Goal: Task Accomplishment & Management: Complete application form

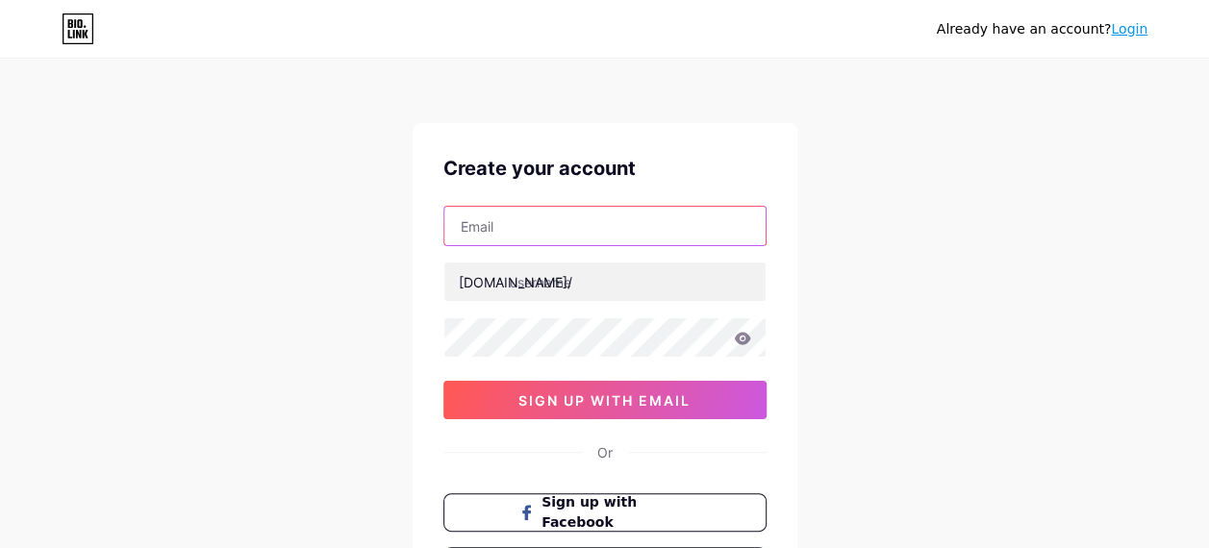
click at [504, 239] on input "text" at bounding box center [604, 226] width 321 height 38
type input "[EMAIL_ADDRESS][DOMAIN_NAME]"
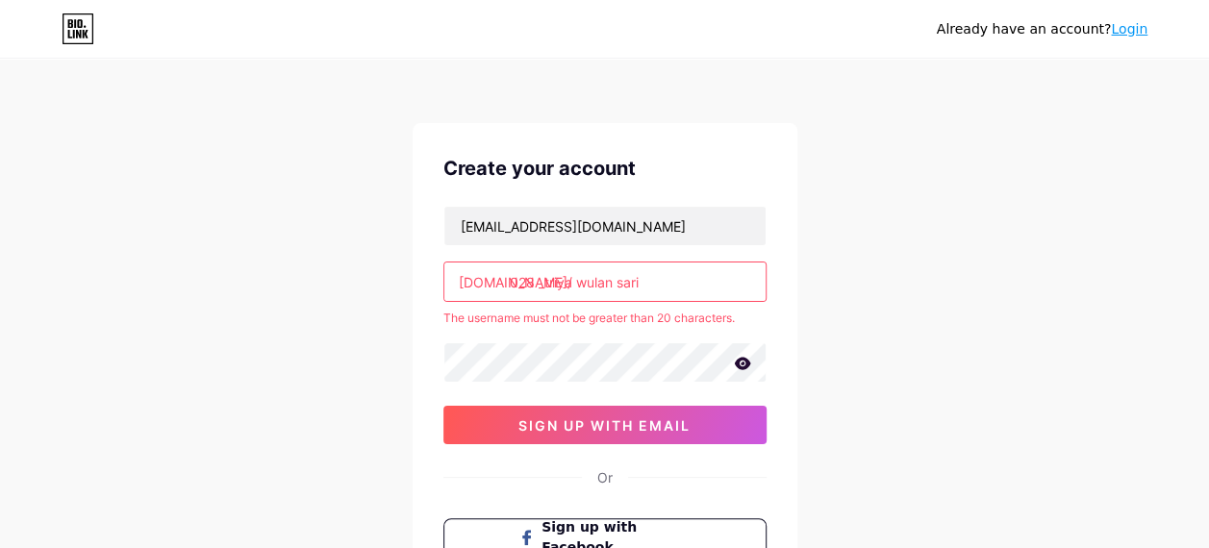
click at [637, 277] on input "028 _triya wulan sari" at bounding box center [604, 282] width 321 height 38
click at [648, 278] on input "028 _triya wulan sari" at bounding box center [604, 282] width 321 height 38
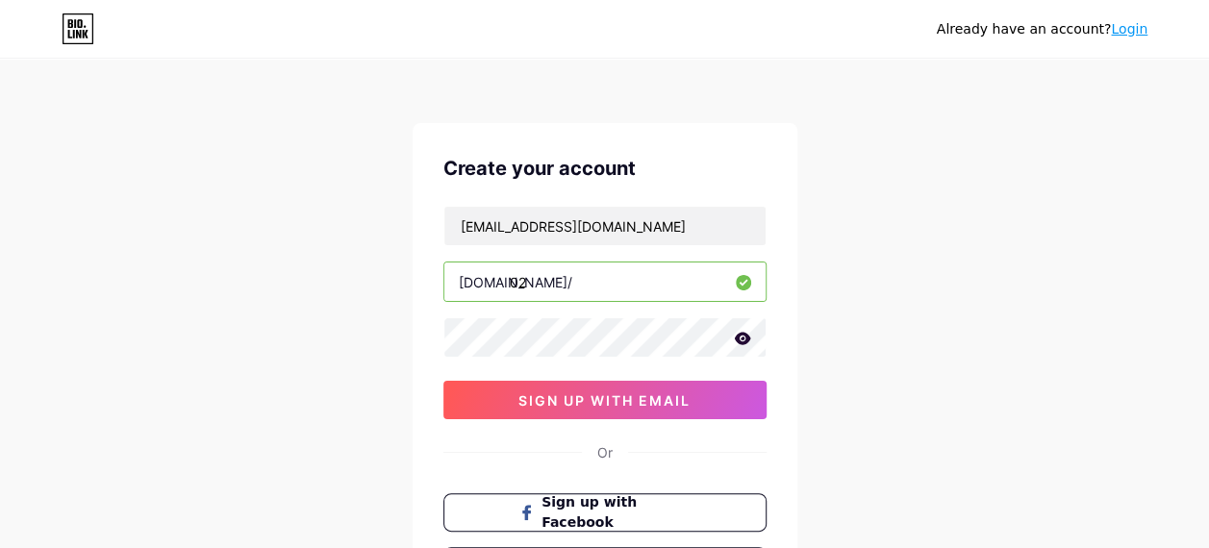
type input "0"
type input "r"
type input "ahmadrafly"
click at [743, 342] on icon at bounding box center [742, 338] width 16 height 13
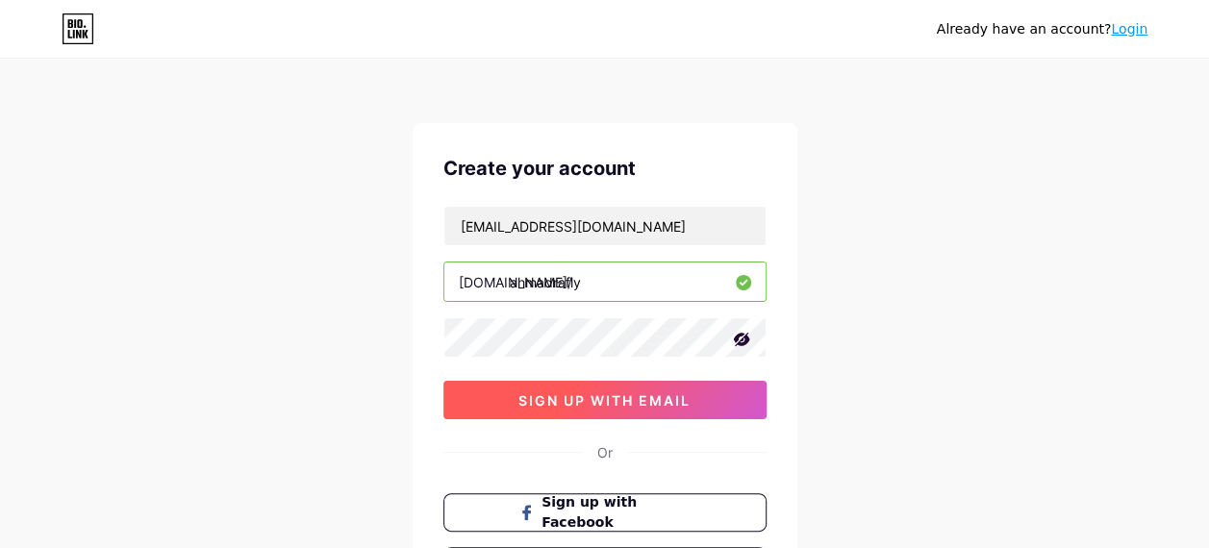
click at [581, 404] on span "sign up with email" at bounding box center [604, 400] width 172 height 16
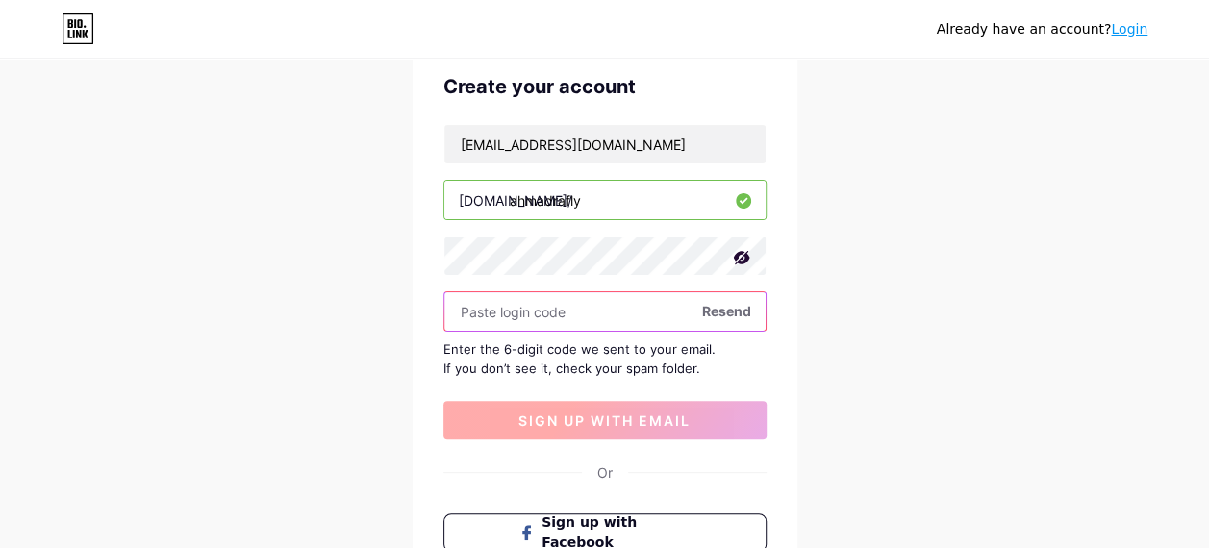
scroll to position [83, 0]
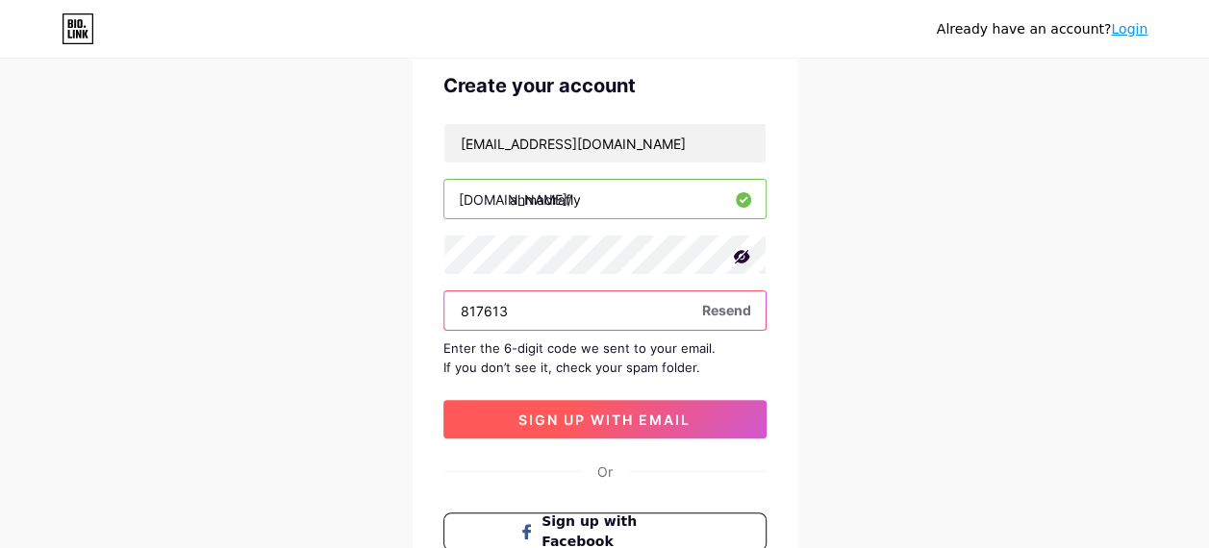
type input "817613"
click at [581, 404] on button "sign up with email" at bounding box center [604, 419] width 323 height 38
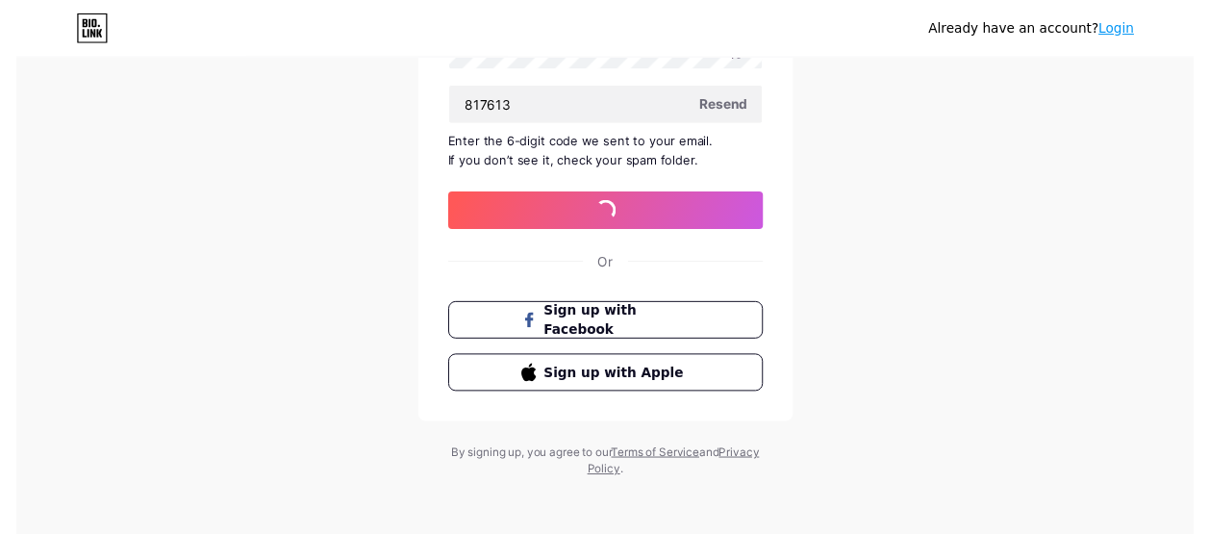
scroll to position [0, 0]
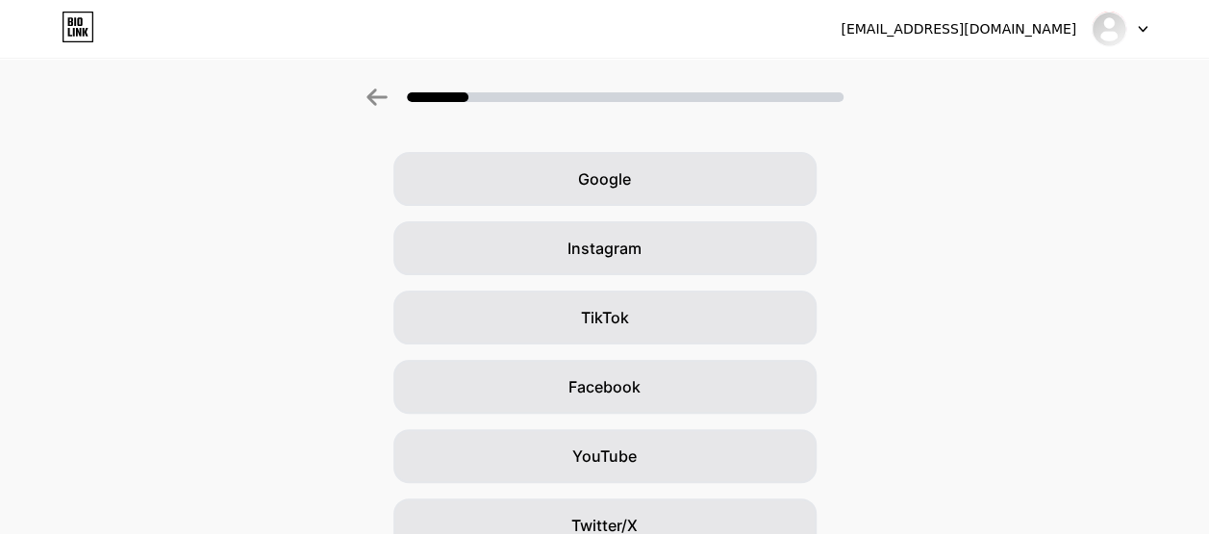
scroll to position [61, 0]
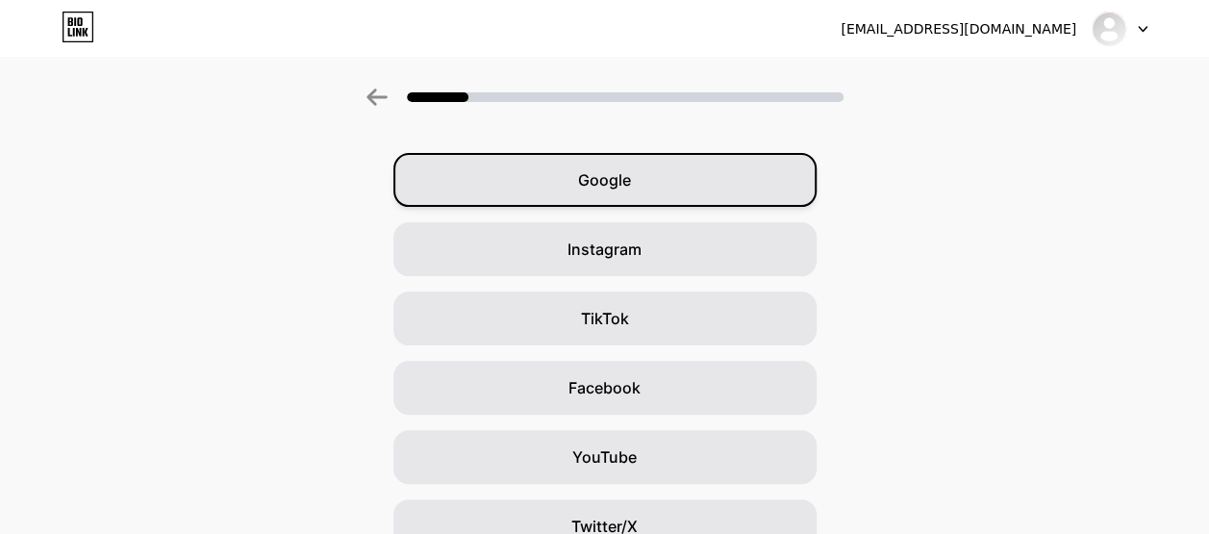
click at [557, 175] on div "Google" at bounding box center [604, 180] width 423 height 54
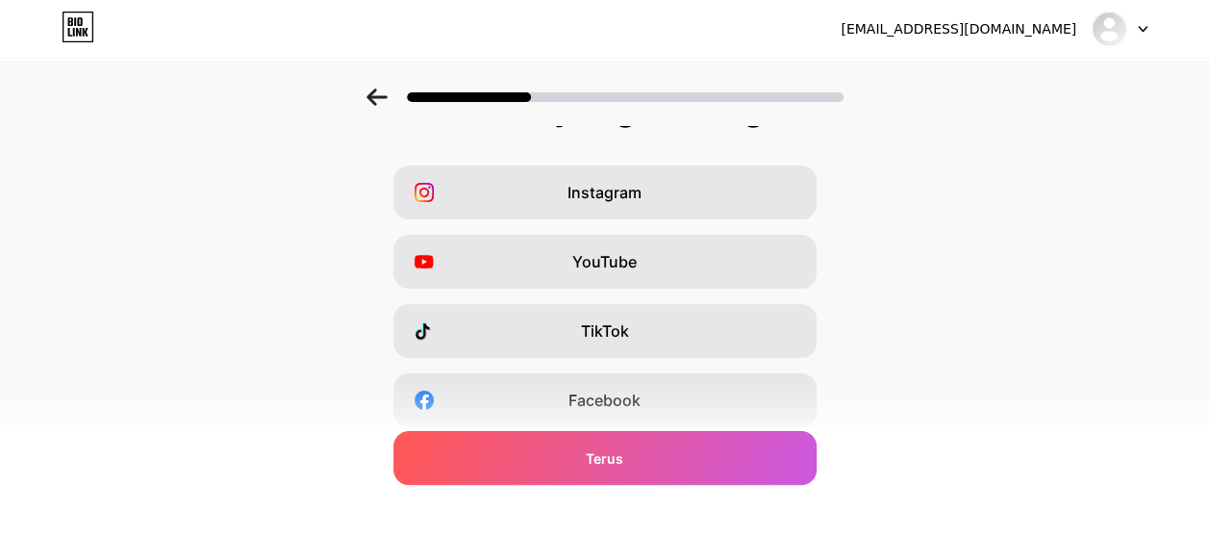
scroll to position [47, 4]
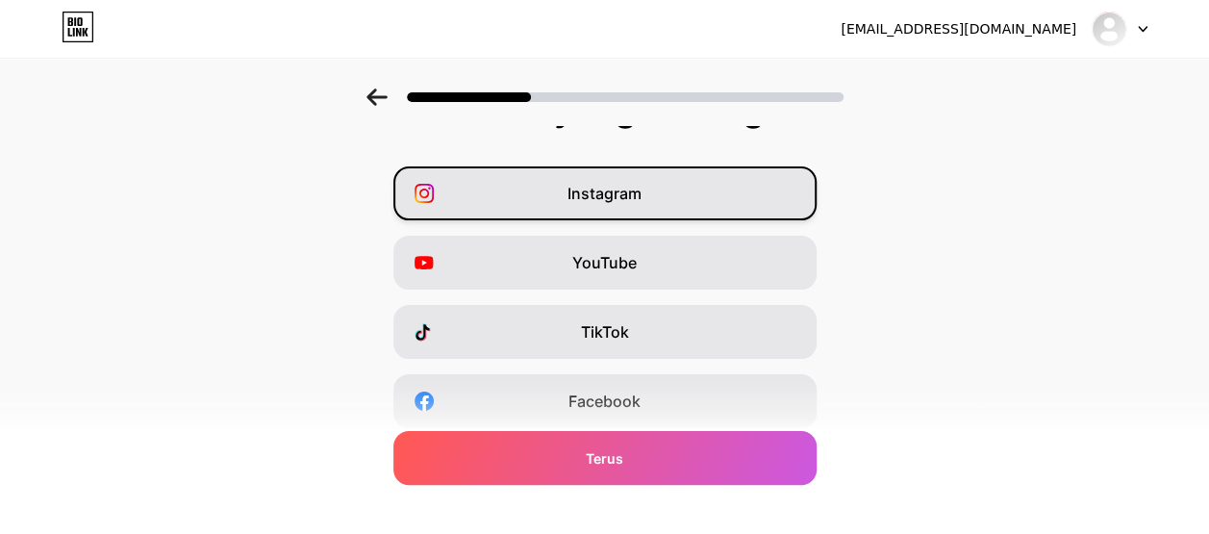
click at [594, 190] on span "Instagram" at bounding box center [605, 193] width 74 height 23
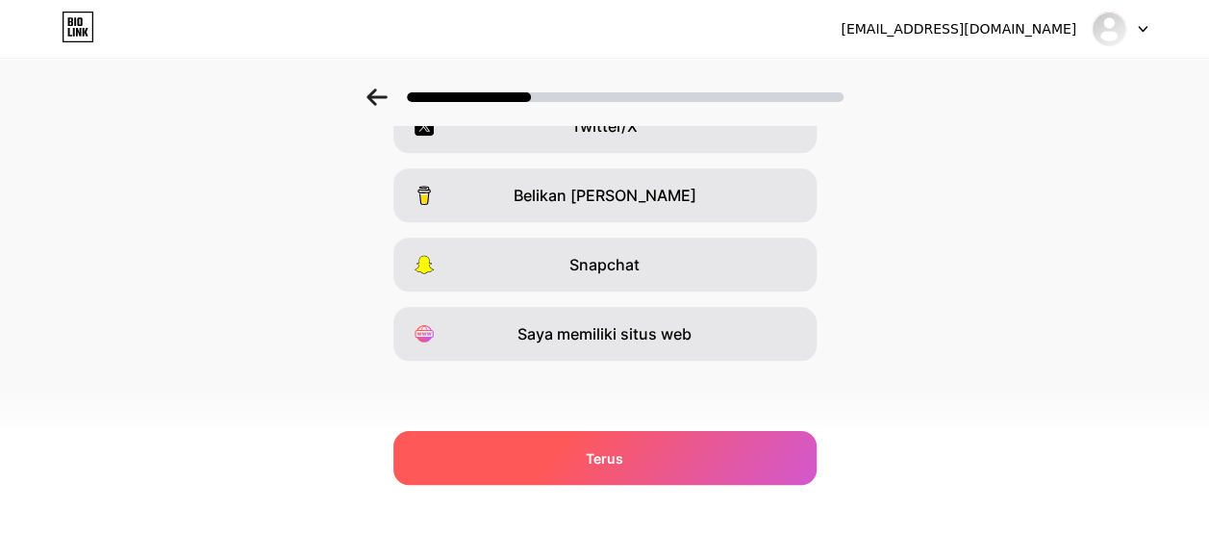
click at [647, 468] on div "Terus" at bounding box center [604, 458] width 423 height 54
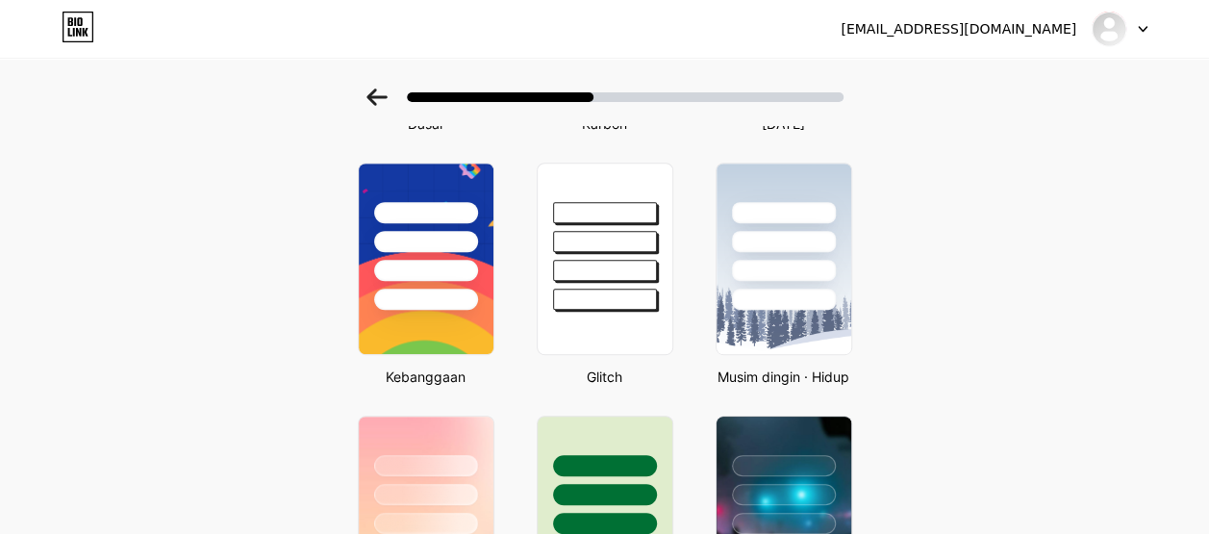
scroll to position [287, 11]
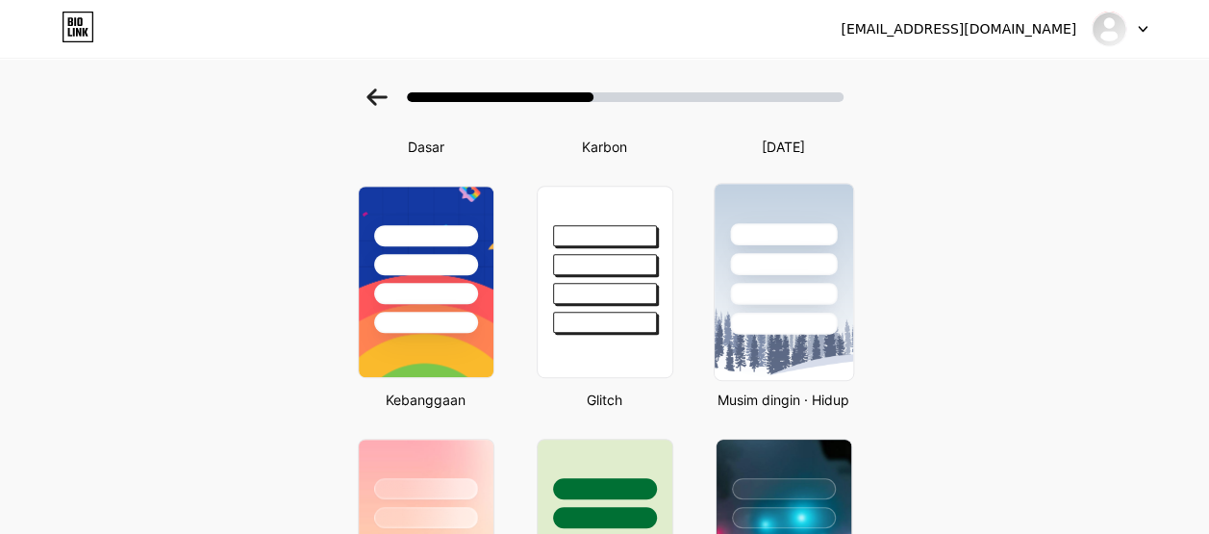
click at [784, 289] on div at bounding box center [783, 294] width 107 height 22
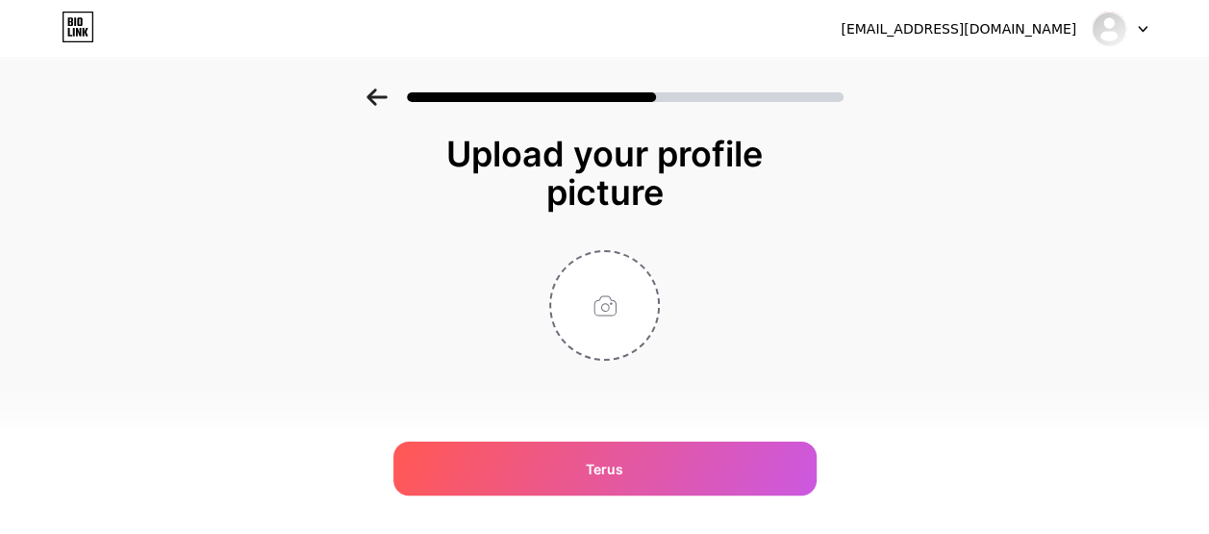
scroll to position [0, 0]
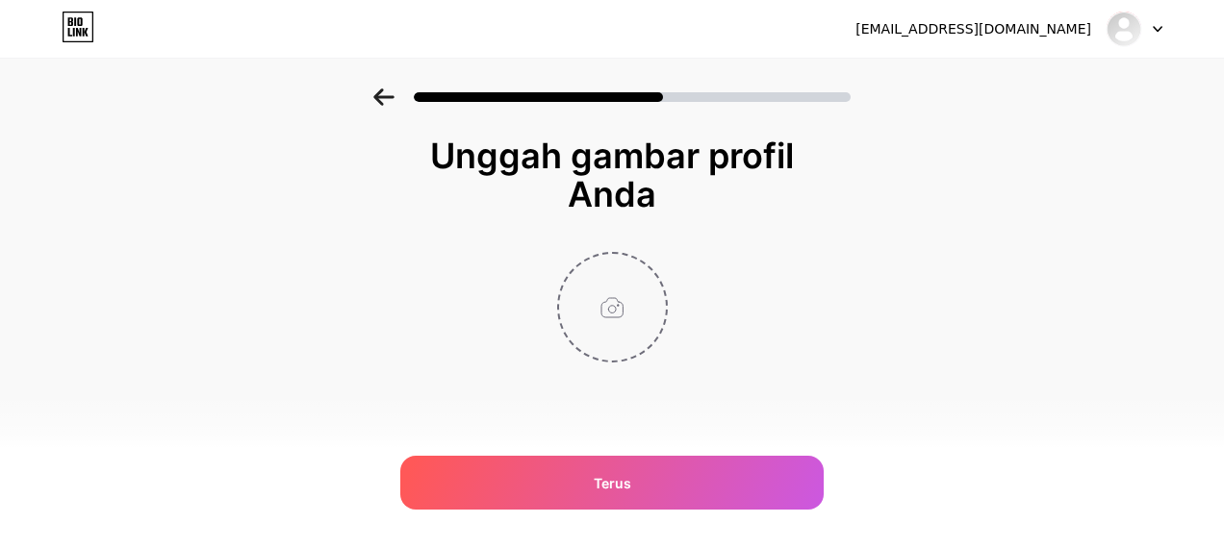
click at [616, 298] on input "file" at bounding box center [612, 307] width 107 height 107
click at [610, 292] on input "file" at bounding box center [612, 307] width 107 height 107
click at [618, 317] on input "file" at bounding box center [612, 307] width 107 height 107
type input "C:\fakepath\ChatGPT Image [DATE], 09_32_34 PM.png"
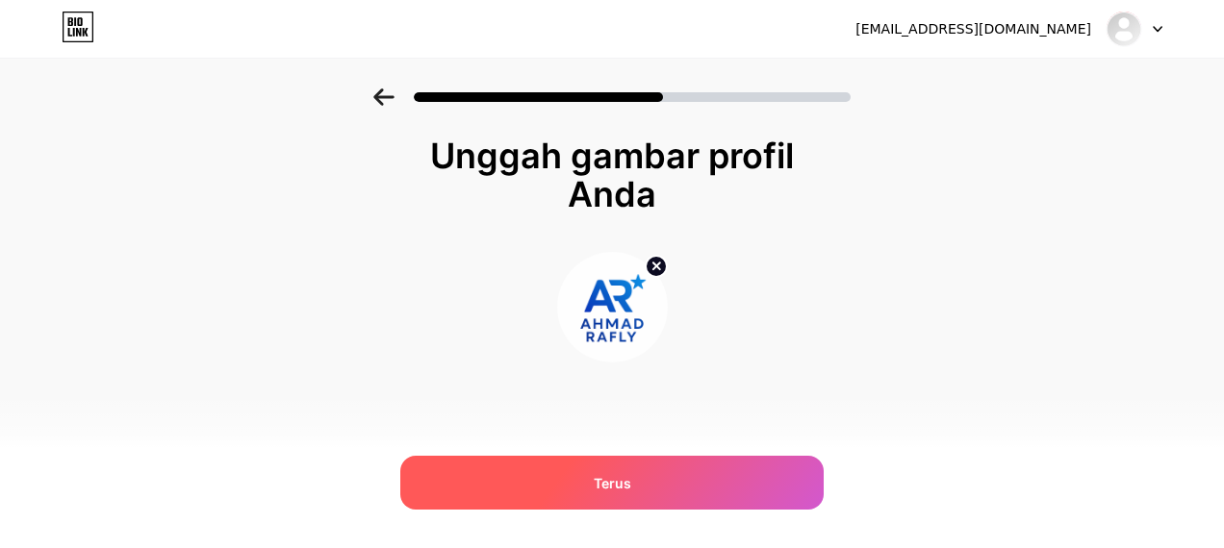
click at [652, 479] on div "Terus" at bounding box center [611, 483] width 423 height 54
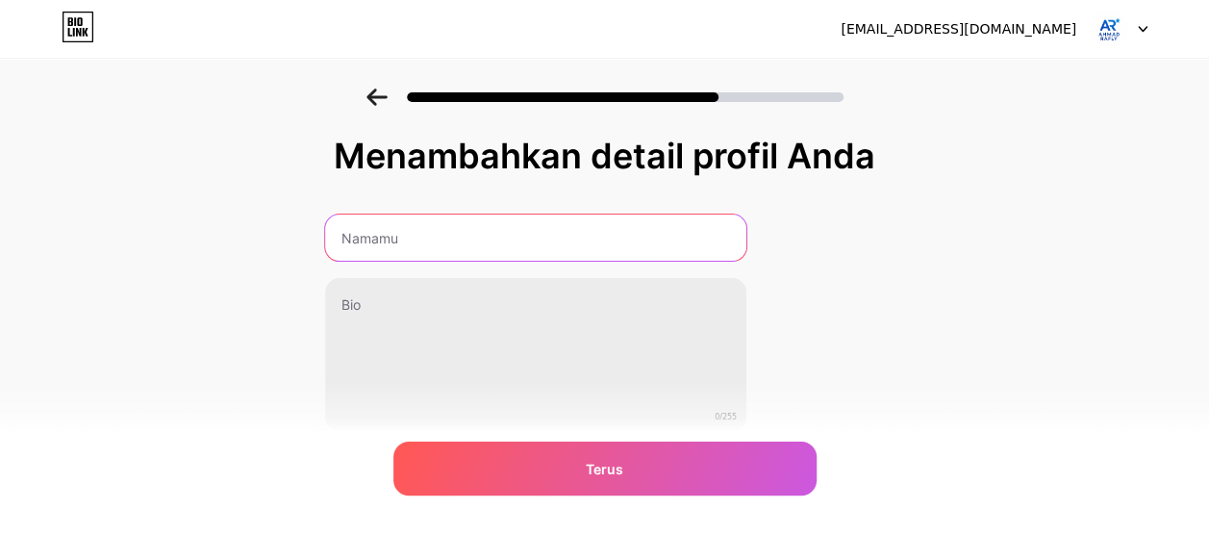
click at [518, 242] on input "text" at bounding box center [535, 238] width 421 height 46
type input "[PERSON_NAME]"
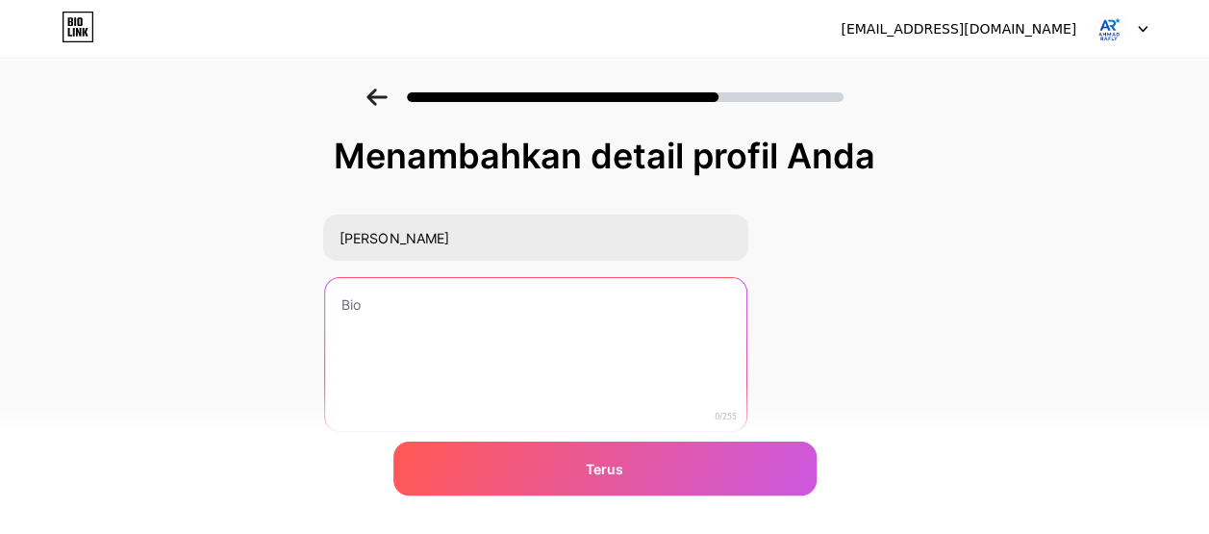
click at [414, 316] on textarea at bounding box center [535, 355] width 421 height 155
drag, startPoint x: 412, startPoint y: 330, endPoint x: 312, endPoint y: 323, distance: 100.3
click at [312, 323] on div "Menambahkan detail profil [PERSON_NAME] @rfllyyyy__ Selamat 20/255 Terus Error" at bounding box center [604, 308] width 1209 height 440
paste textarea "Inovasi, desain, dan efisiensi — itulah inti setiap produk digital yang saya bu…"
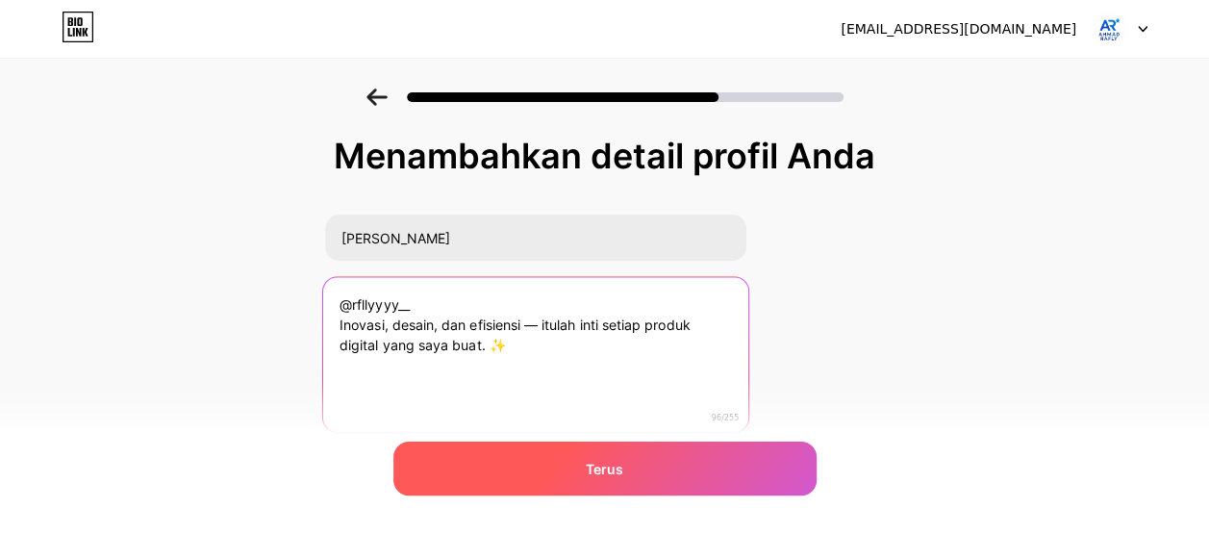
type textarea "@rfllyyyy__ Inovasi, desain, dan efisiensi — itulah inti setiap produk digital …"
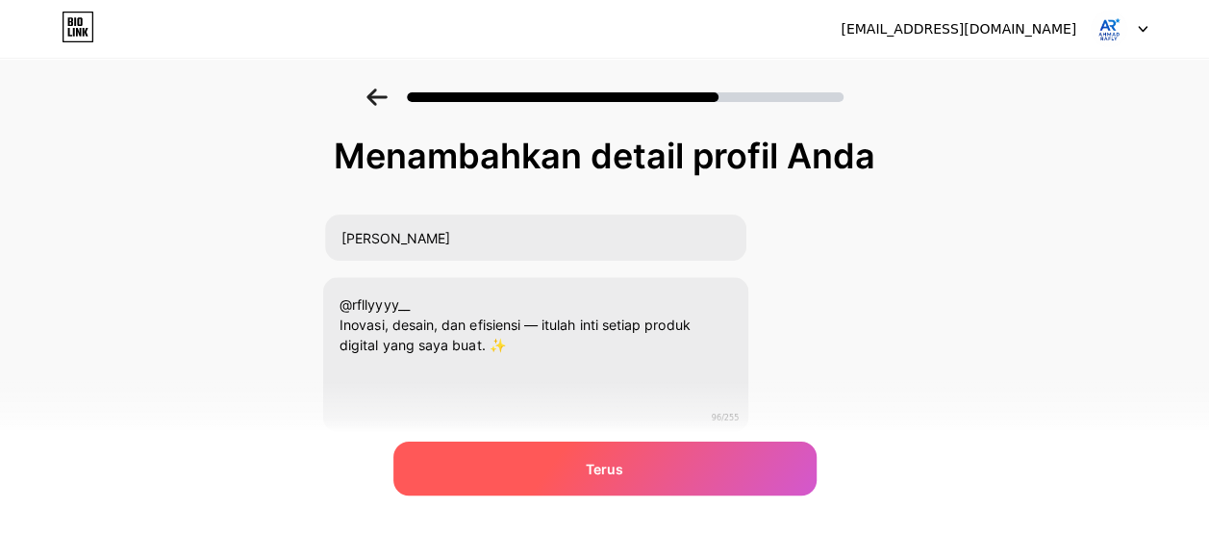
click at [587, 471] on div "Terus" at bounding box center [604, 469] width 423 height 54
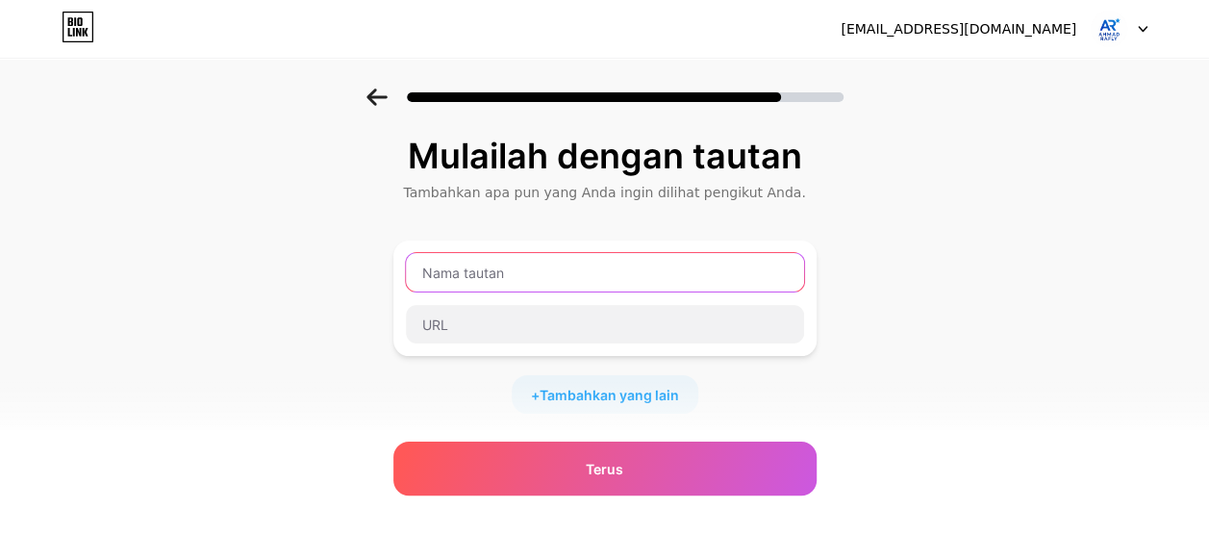
click at [587, 272] on input "text" at bounding box center [605, 272] width 398 height 38
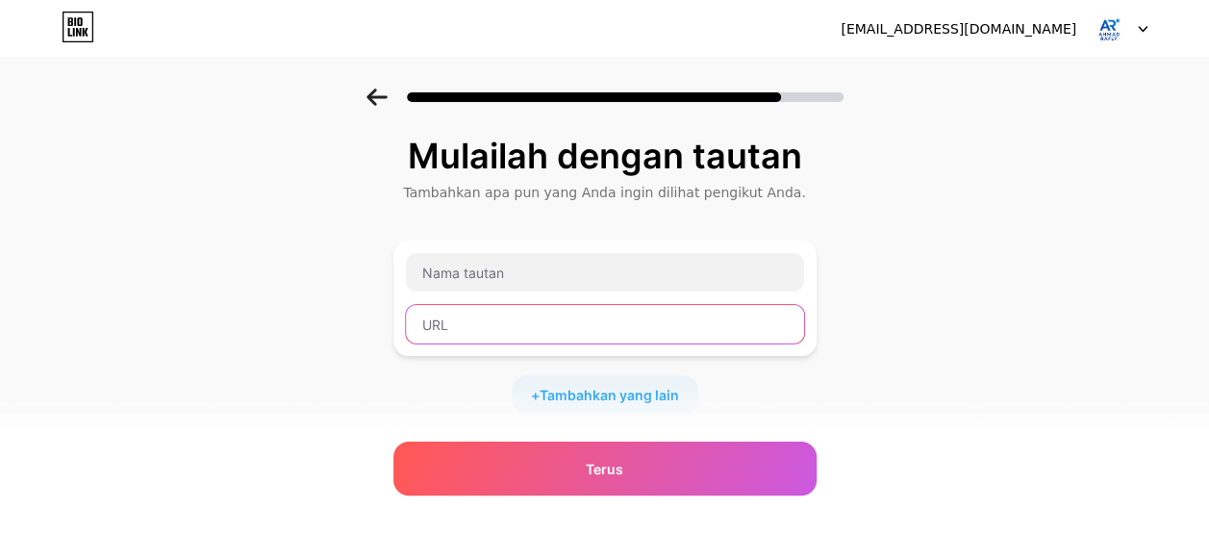
click at [511, 329] on input "text" at bounding box center [605, 324] width 398 height 38
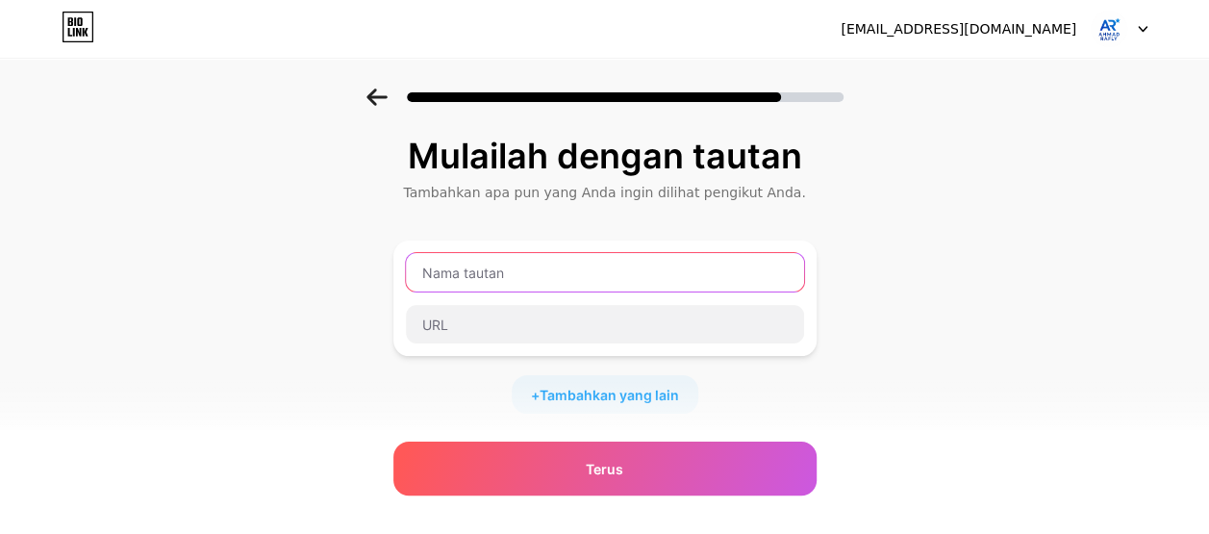
click at [495, 273] on input "text" at bounding box center [605, 272] width 398 height 38
paste input "Ebook Planner Produktif"
type input "Ebook Planner Produktif"
drag, startPoint x: 591, startPoint y: 274, endPoint x: 372, endPoint y: 309, distance: 221.1
click at [372, 309] on div "Mulailah dengan tautan Tambahkan apa pun yang Anda ingin dilihat pengikut Anda.…" at bounding box center [604, 426] width 1209 height 676
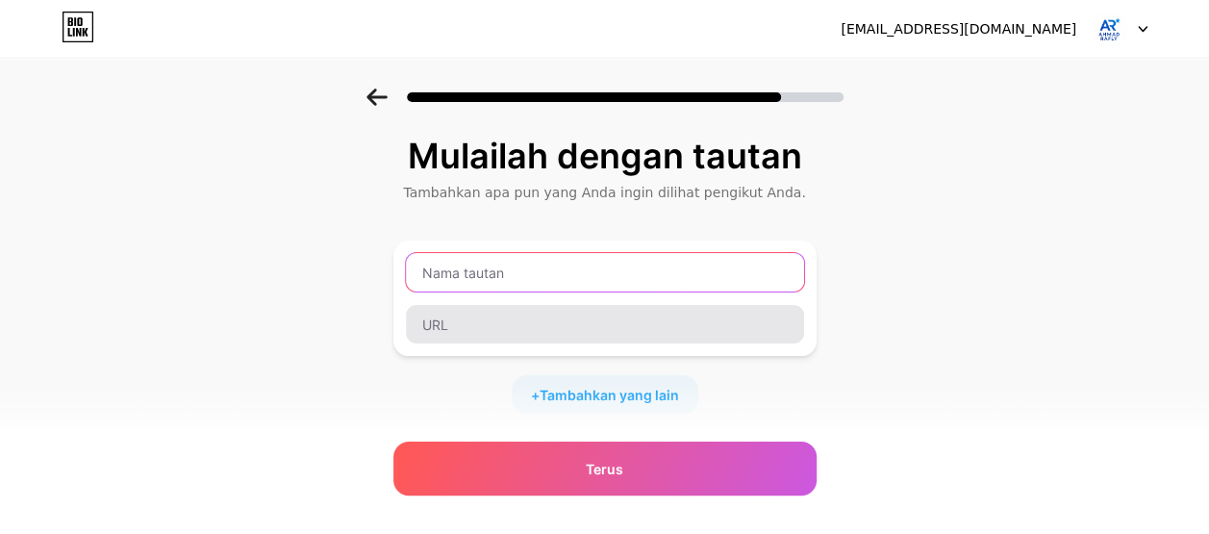
paste input "Chat via WhatsApp"
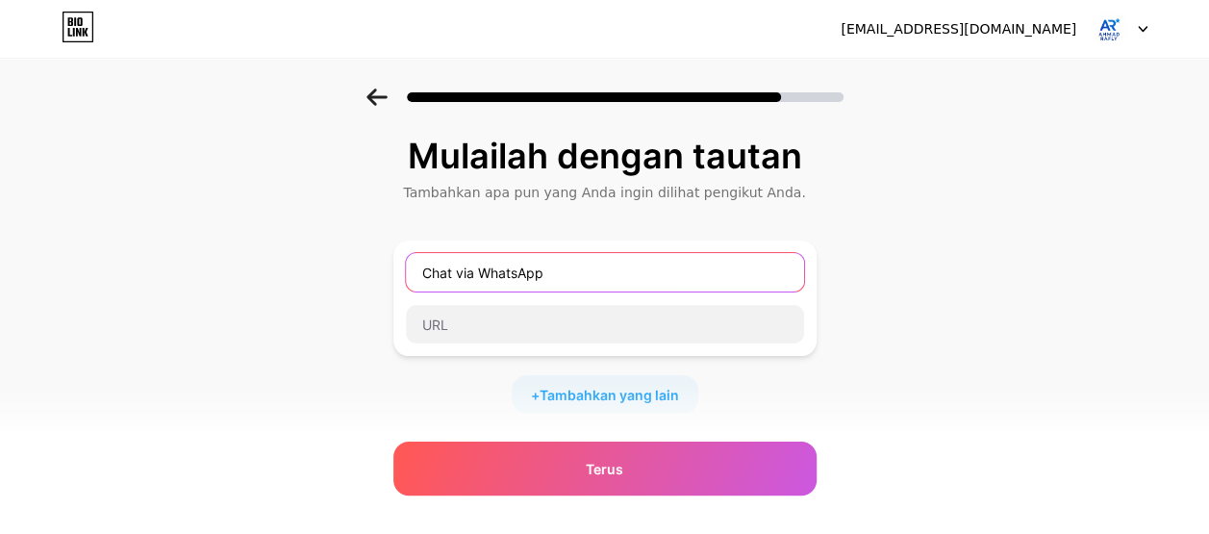
click at [497, 268] on input "Chat via WhatsApp" at bounding box center [605, 272] width 398 height 38
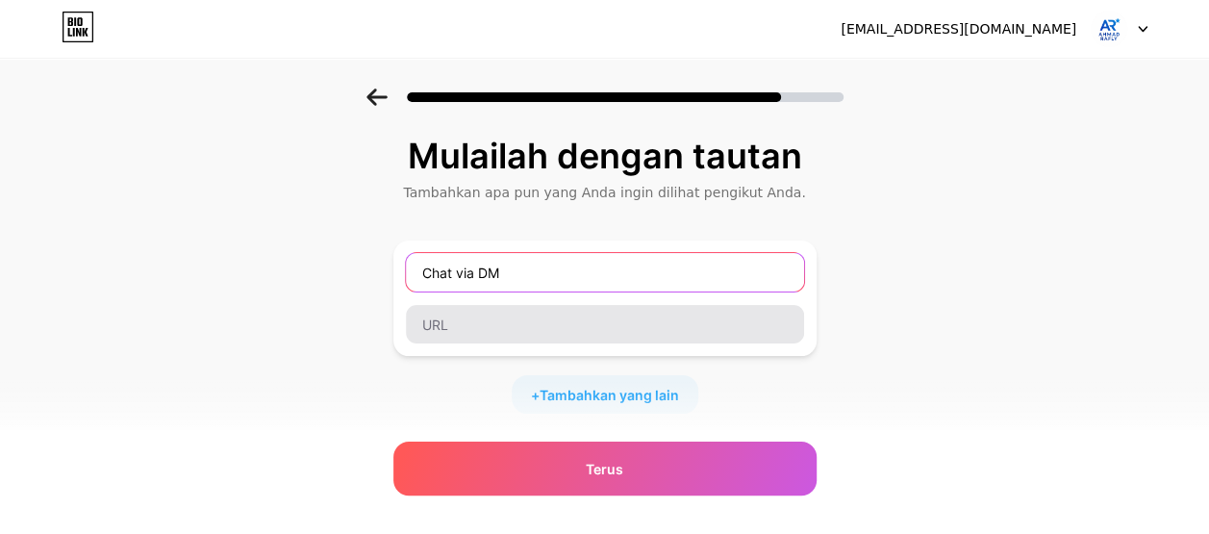
type input "Chat via DM"
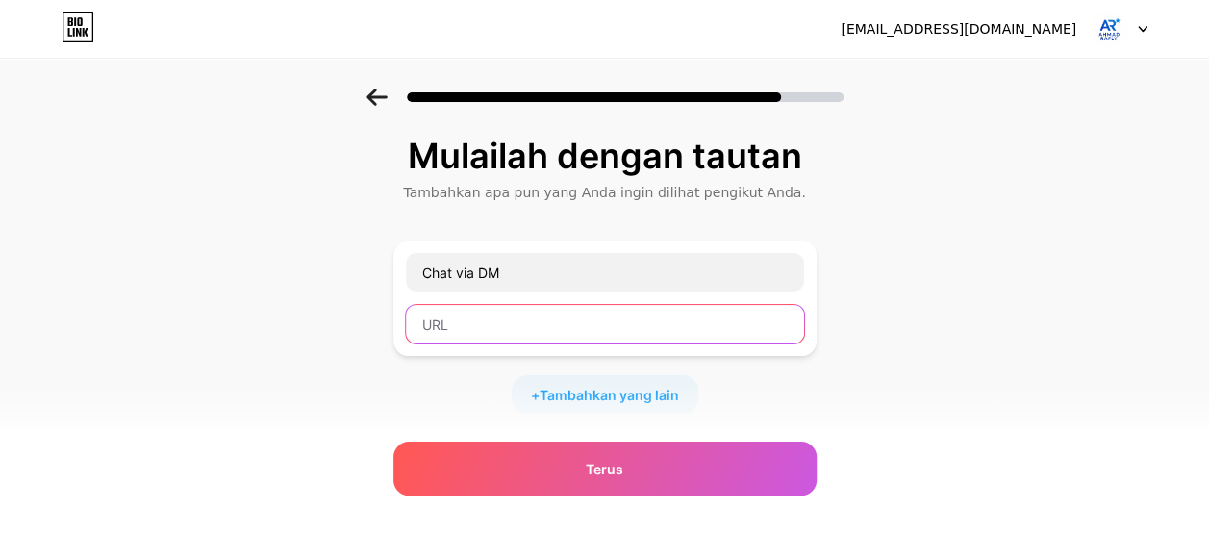
click at [505, 333] on input "text" at bounding box center [605, 324] width 398 height 38
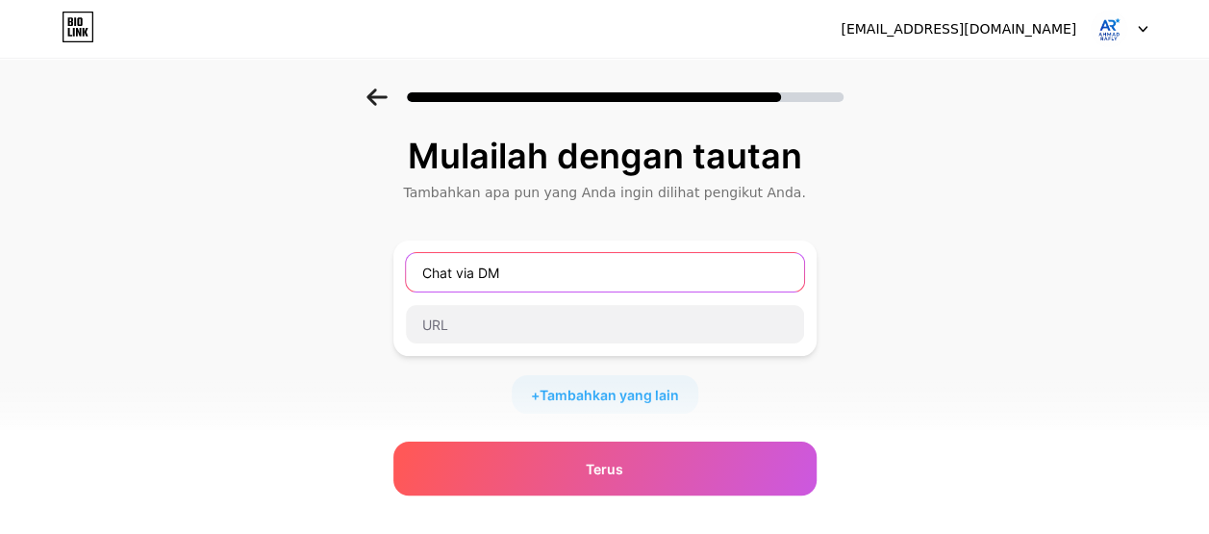
click at [432, 270] on input "Chat via DM" at bounding box center [605, 272] width 398 height 38
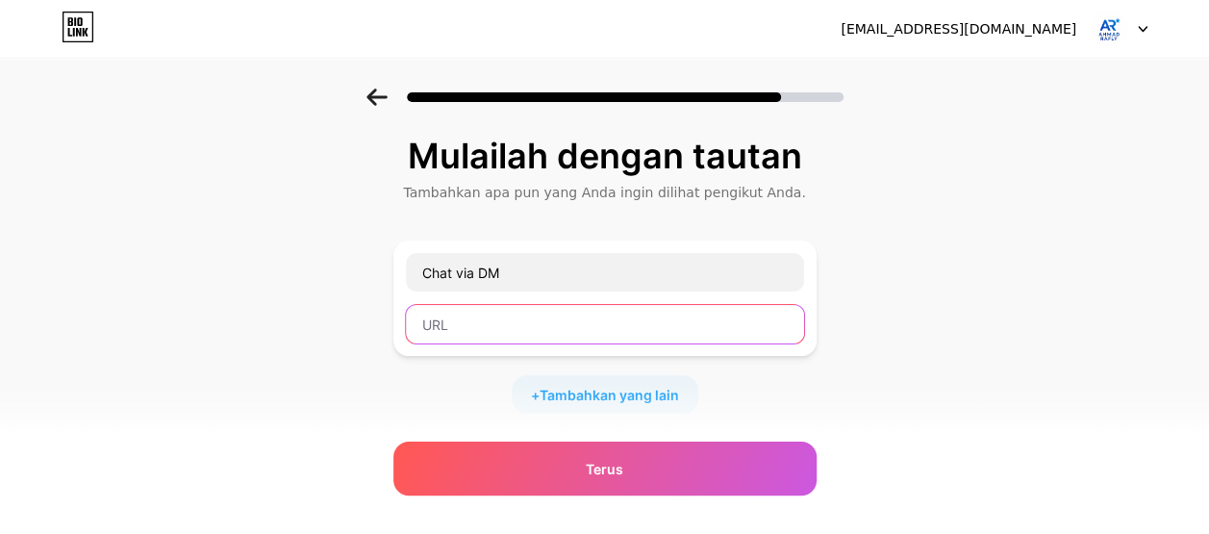
click at [454, 316] on input "text" at bounding box center [605, 324] width 398 height 38
paste input "[URL][DOMAIN_NAME]"
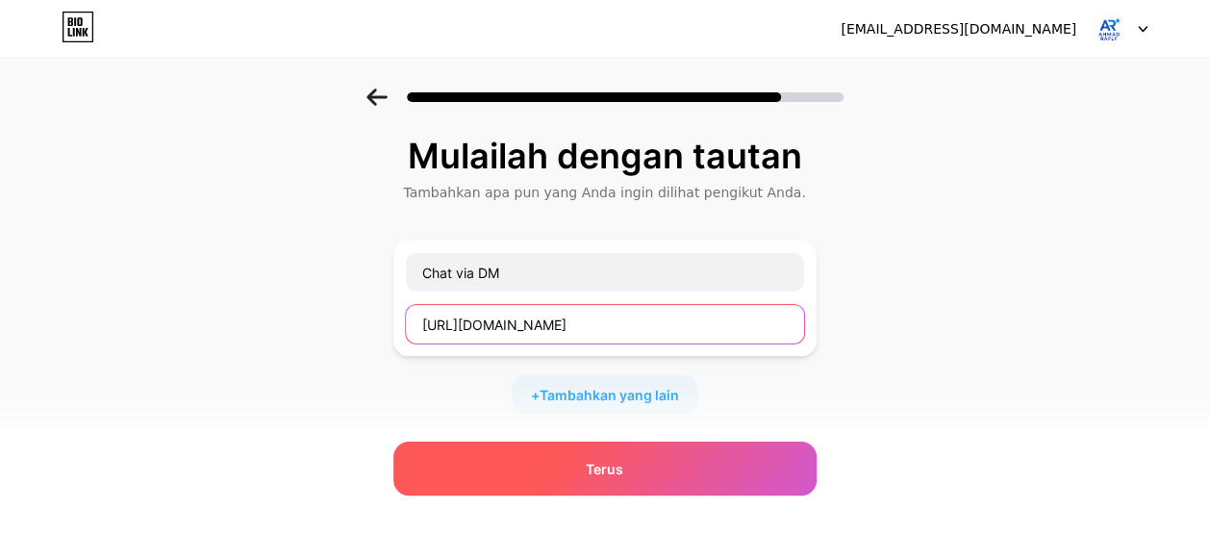
type input "[URL][DOMAIN_NAME]"
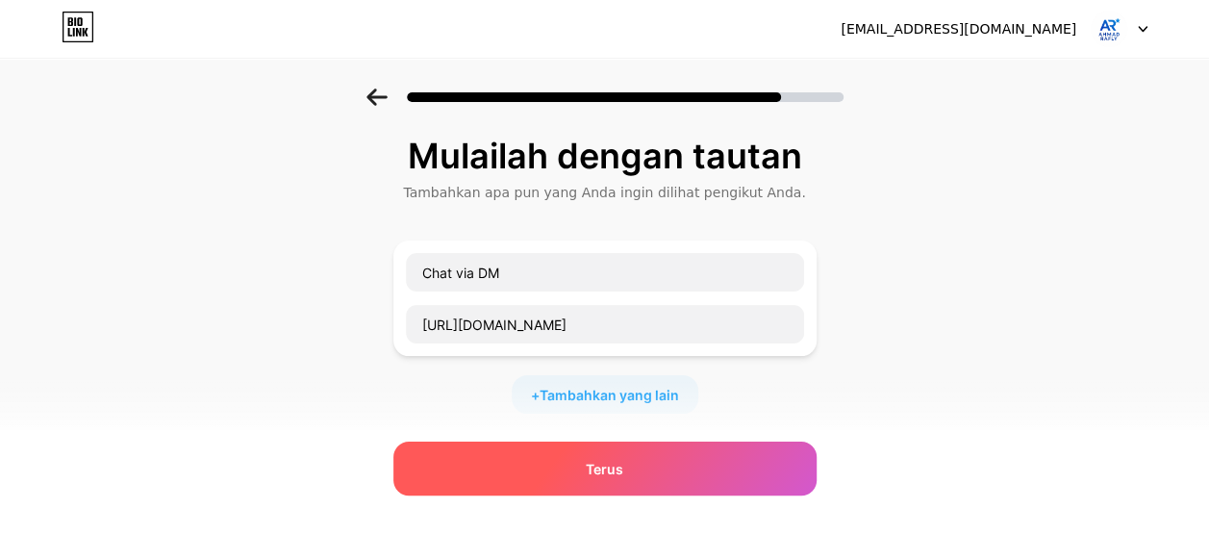
click at [617, 469] on span "Terus" at bounding box center [605, 469] width 38 height 20
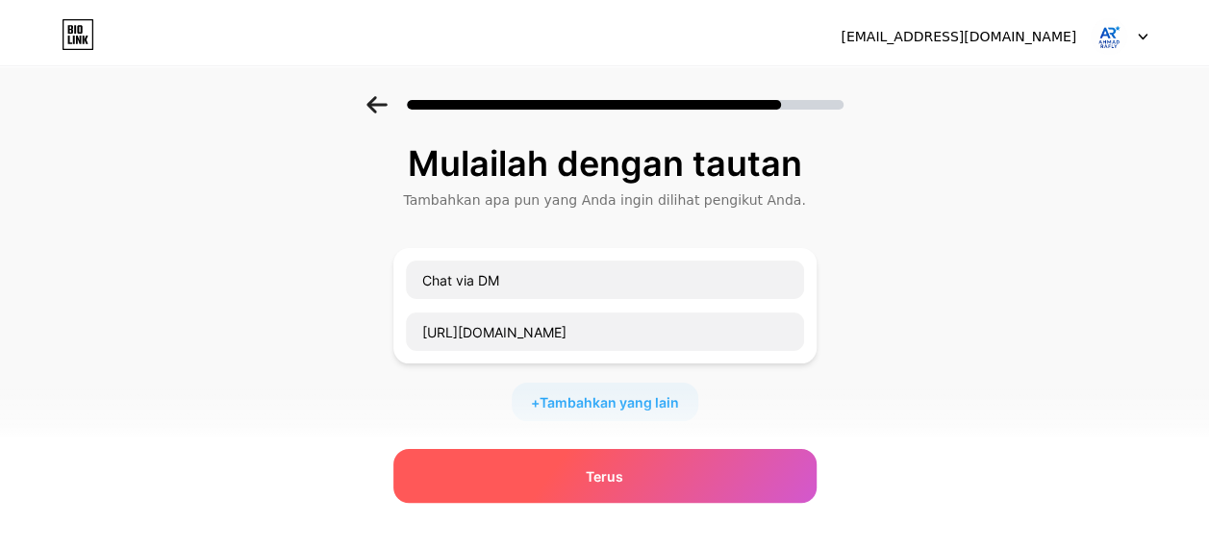
scroll to position [0, 0]
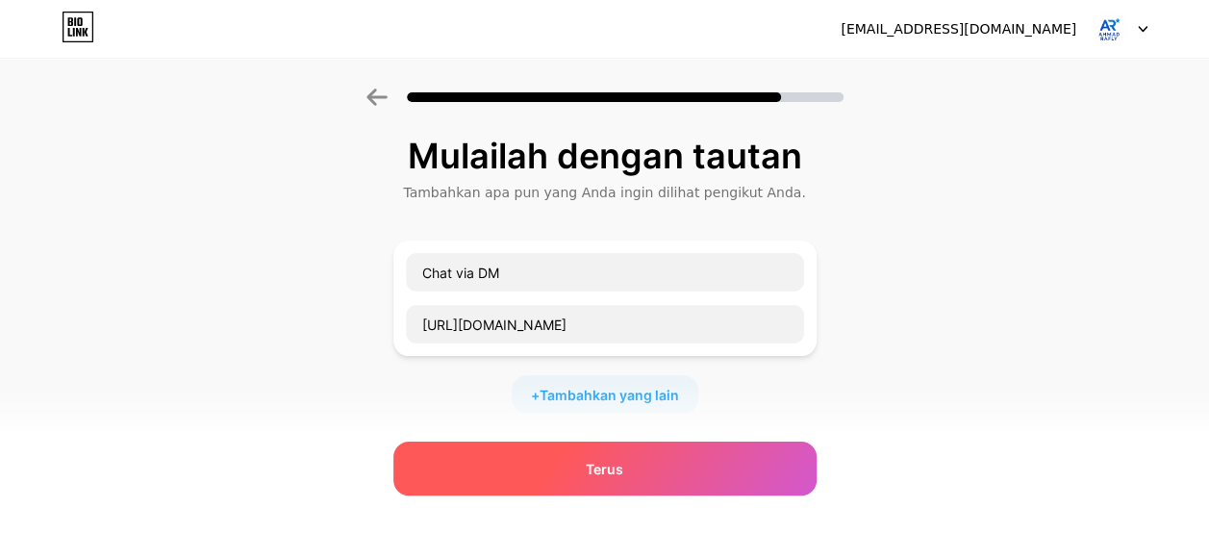
drag, startPoint x: 617, startPoint y: 469, endPoint x: 546, endPoint y: 468, distance: 70.2
click at [546, 468] on div "Terus" at bounding box center [604, 469] width 423 height 54
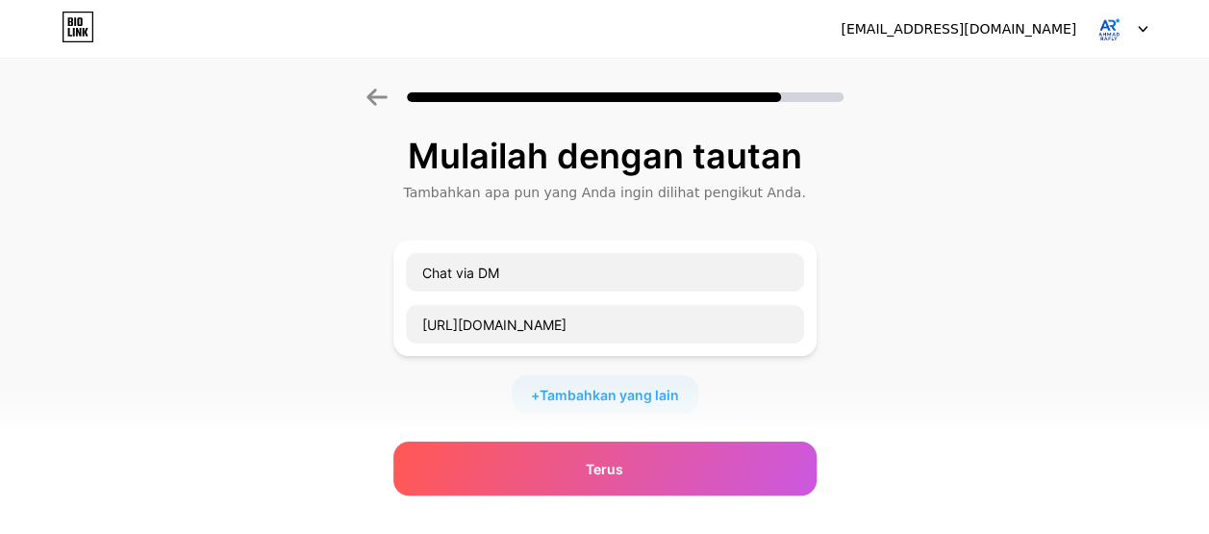
click at [973, 391] on div "Mulailah dengan tautan Tambahkan apa pun yang Anda ingin dilihat pengikut Anda.…" at bounding box center [604, 426] width 1209 height 676
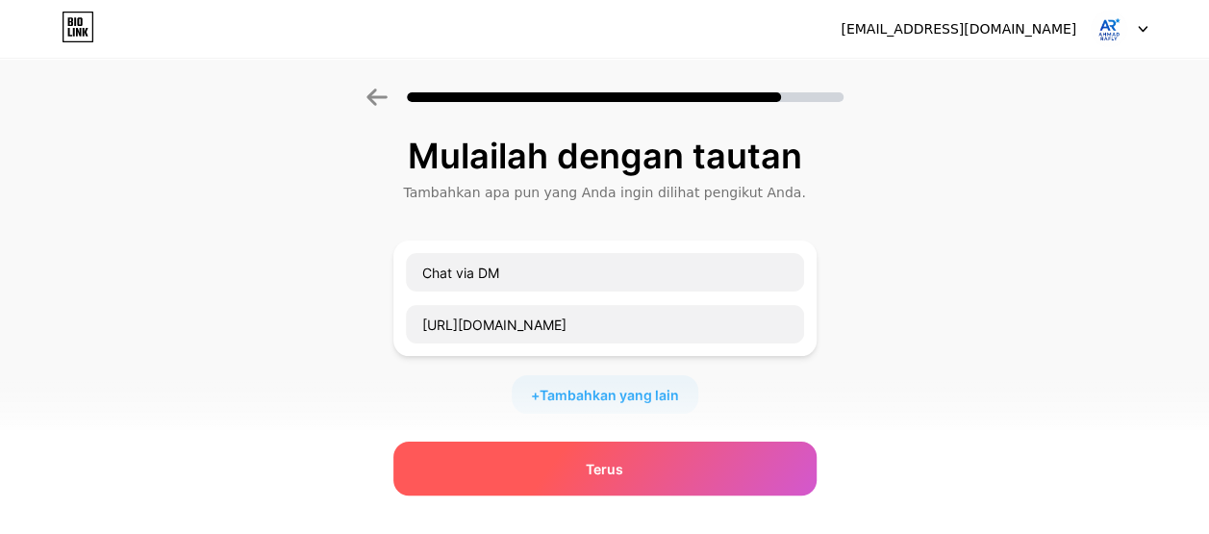
click at [591, 465] on div "Terus" at bounding box center [604, 469] width 423 height 54
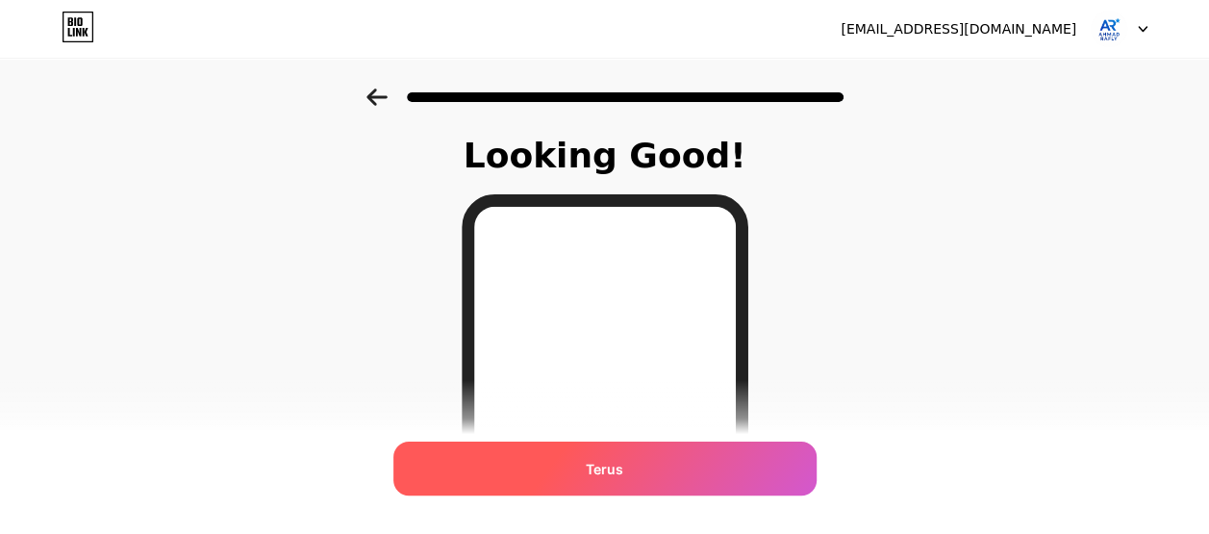
click at [634, 458] on div "Terus" at bounding box center [604, 469] width 423 height 54
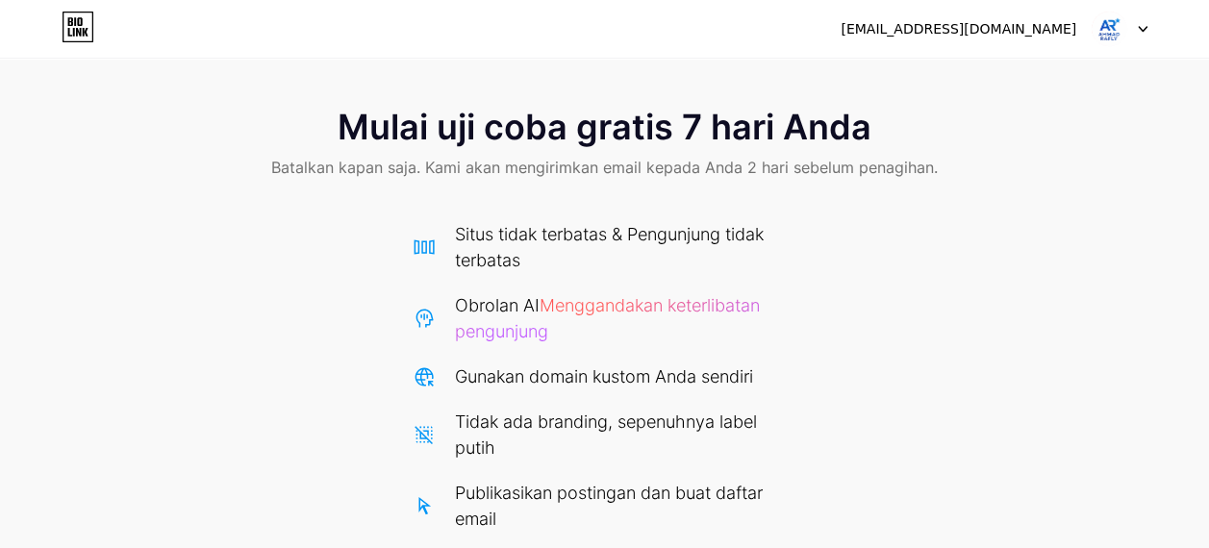
click at [968, 307] on div "Mulai uji coba gratis 7 hari Anda Batalkan kapan saja. Kami akan mengirimkan em…" at bounding box center [604, 444] width 1209 height 713
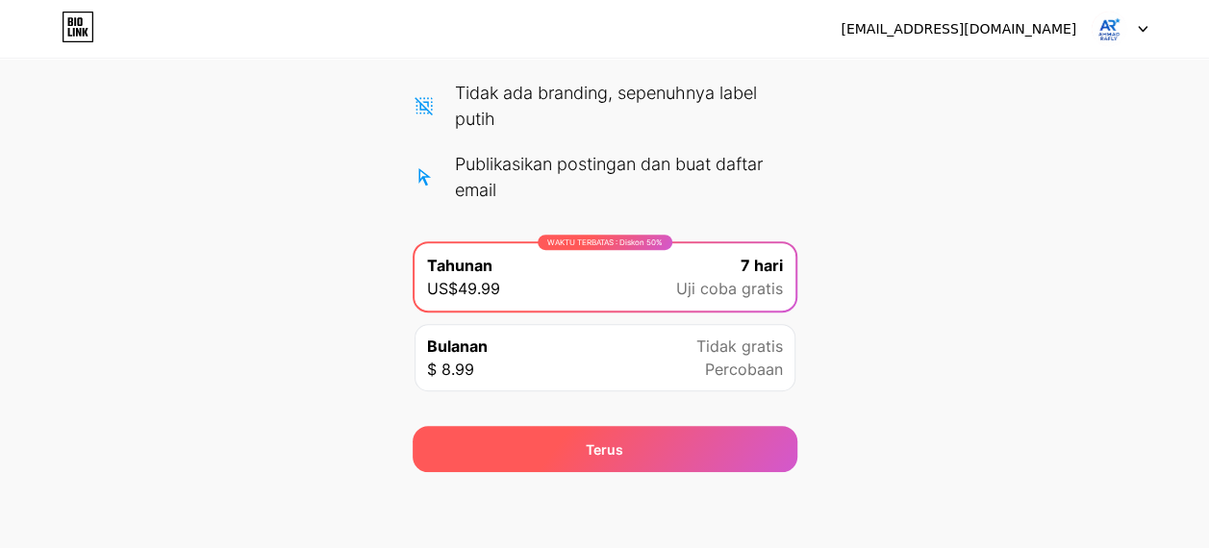
click at [608, 469] on div "Terus" at bounding box center [605, 449] width 385 height 46
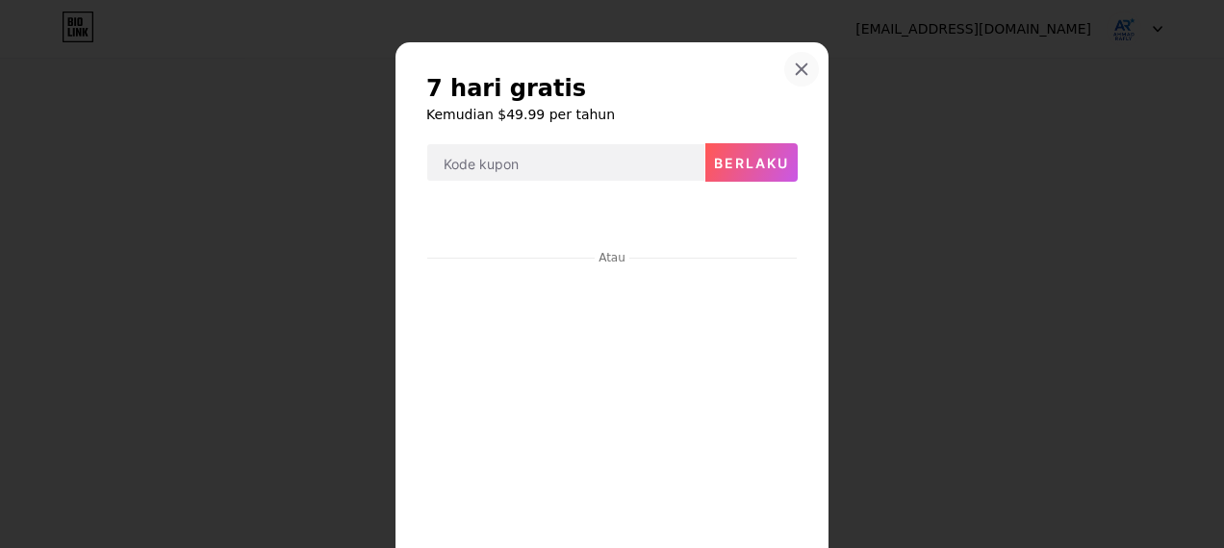
click at [785, 65] on div at bounding box center [801, 69] width 35 height 35
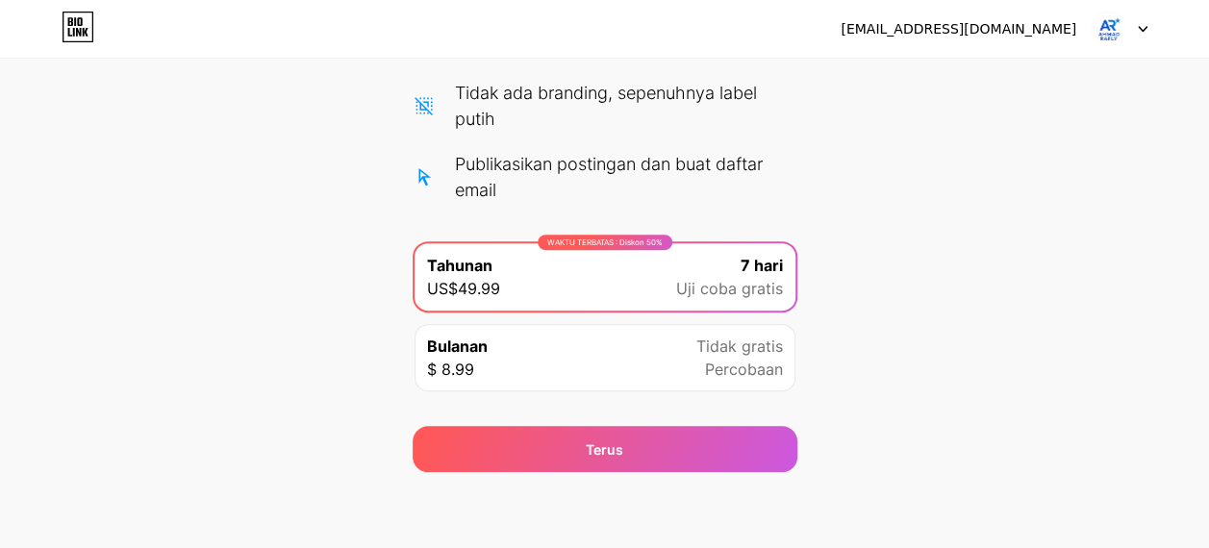
scroll to position [0, 0]
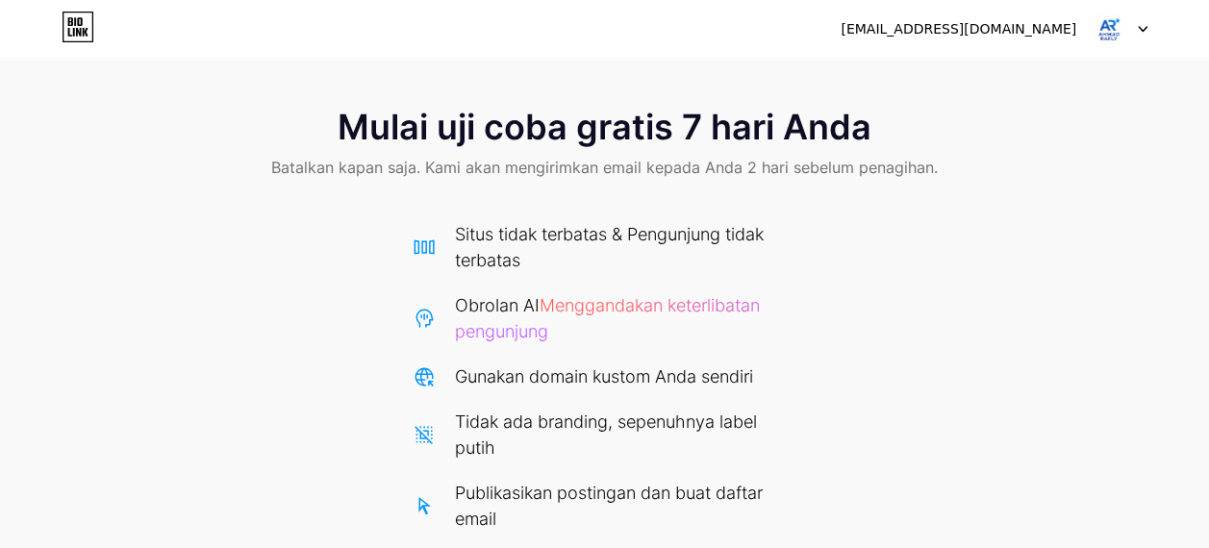
scroll to position [329, 0]
